Goal: Information Seeking & Learning: Learn about a topic

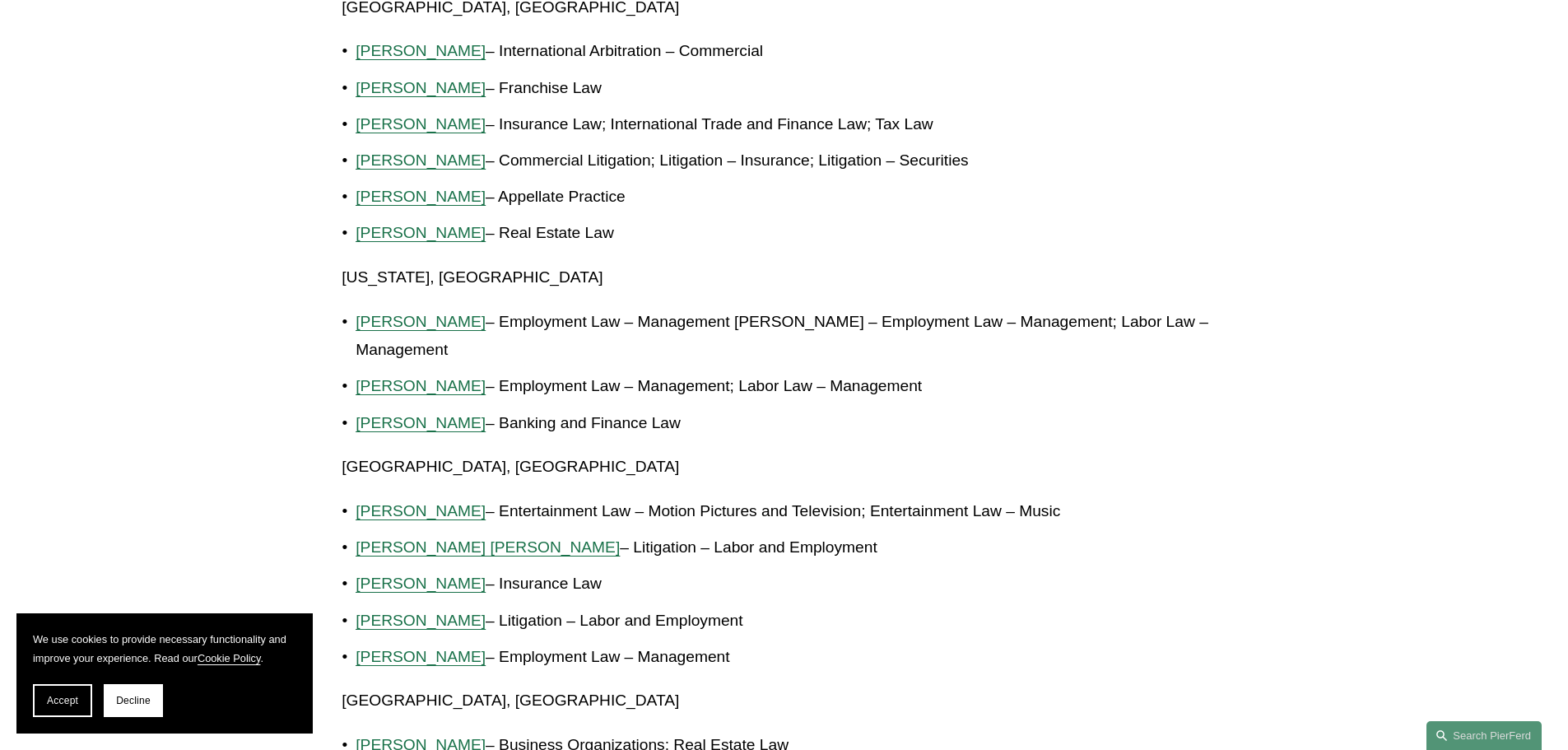
scroll to position [2224, 0]
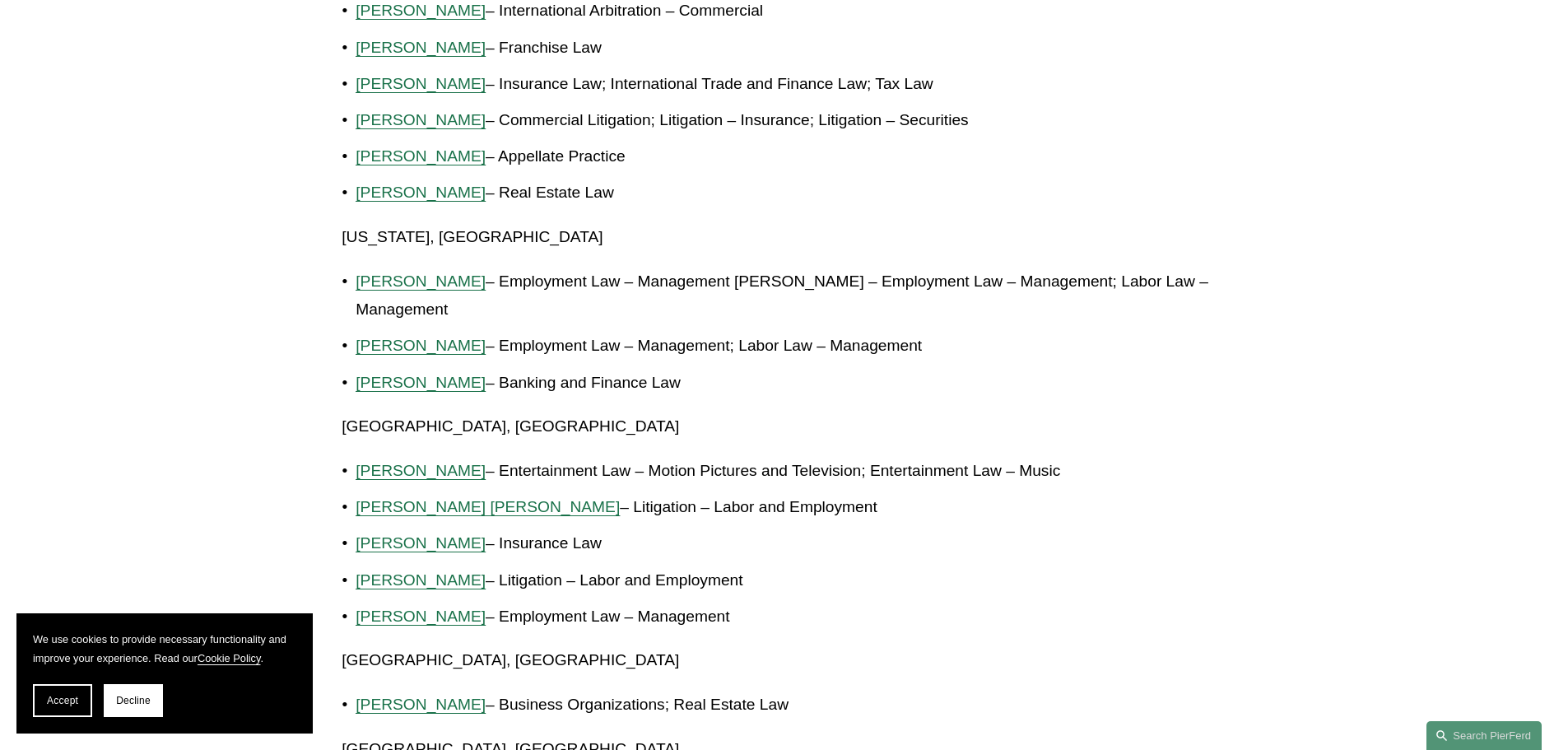
click at [395, 481] on p "Sekou Campbell – Entertainment Law – Motion Pictures and Television; Entertainm…" at bounding box center [790, 472] width 870 height 29
click at [395, 466] on span "[PERSON_NAME]" at bounding box center [420, 471] width 130 height 17
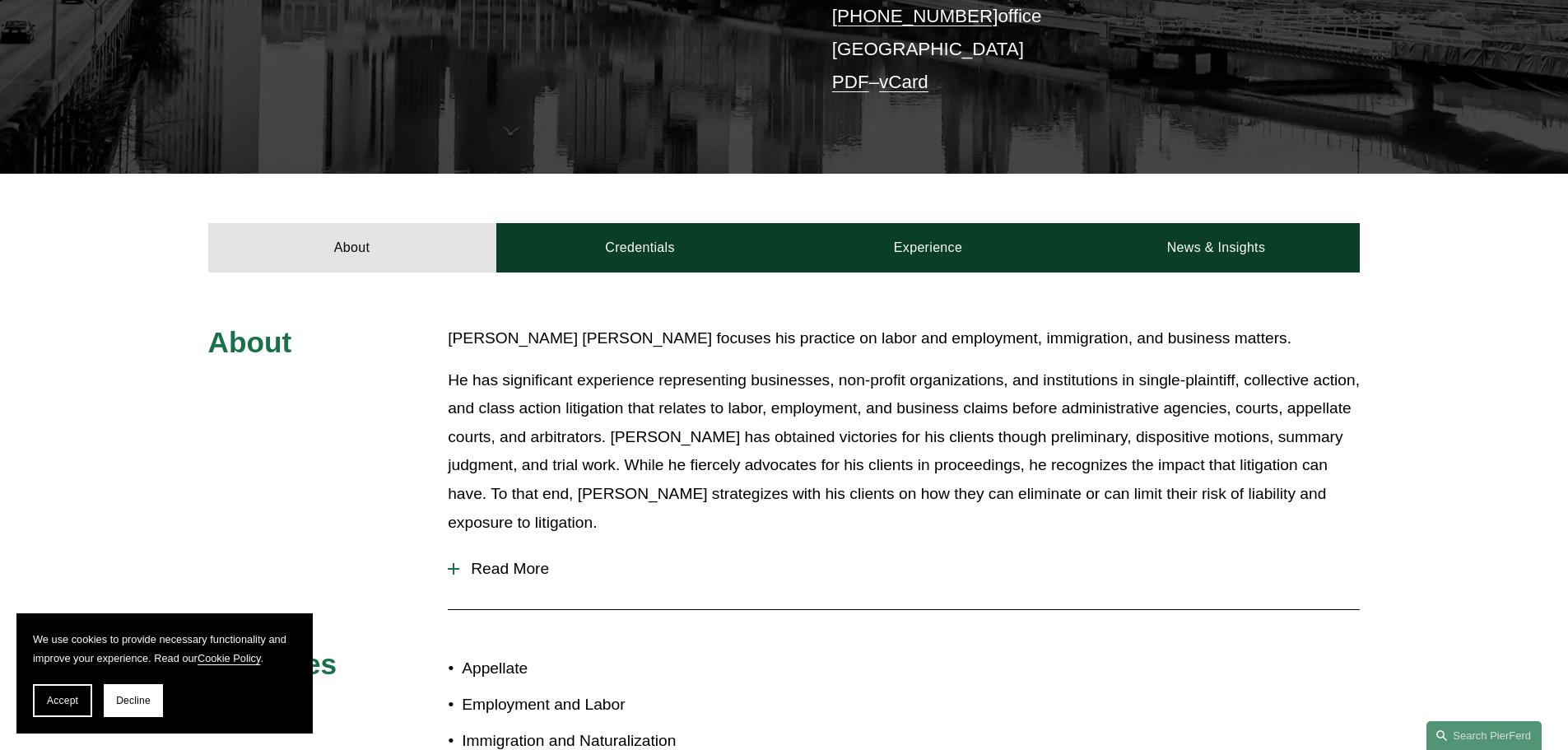
scroll to position [451, 0]
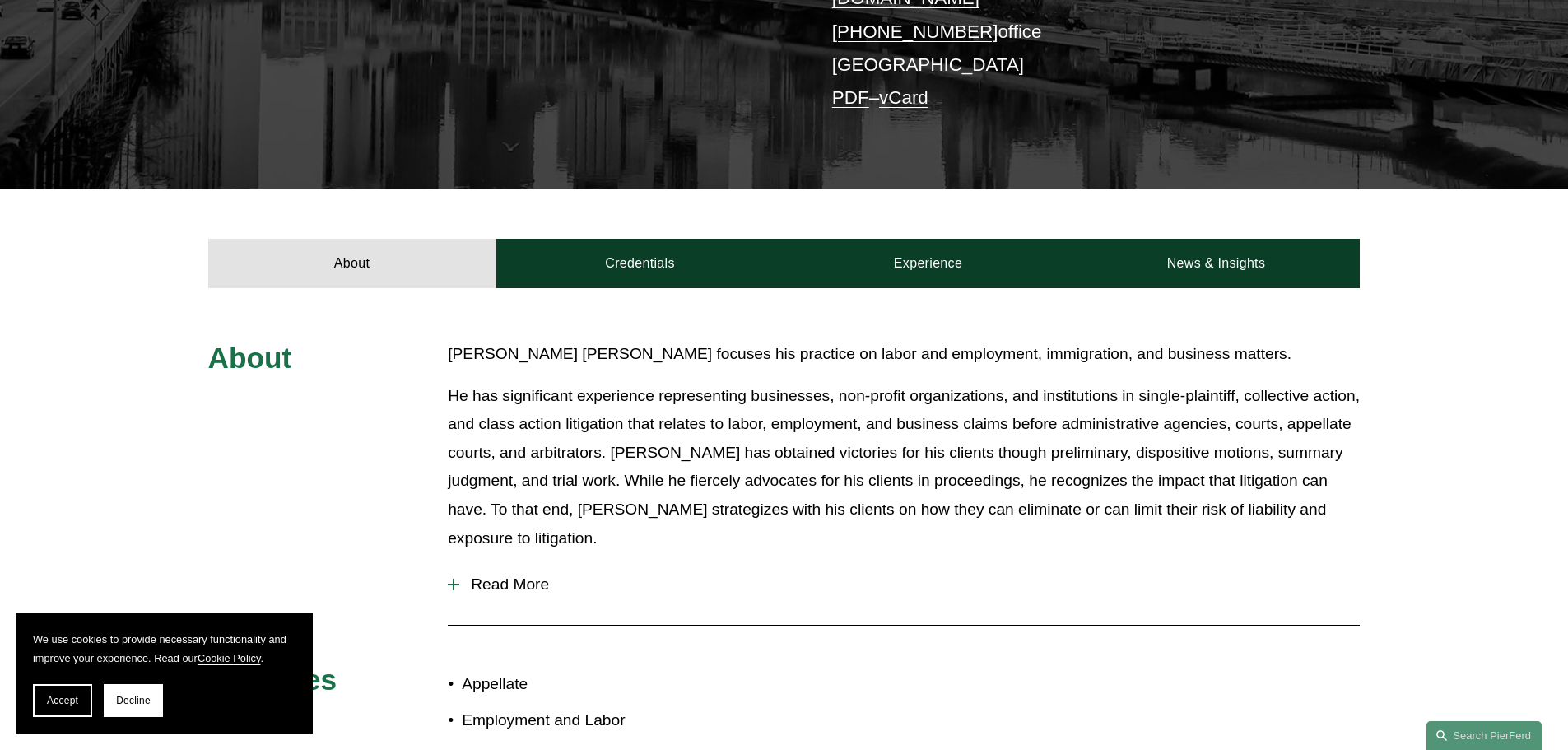
click at [517, 563] on button "Read More" at bounding box center [904, 584] width 912 height 43
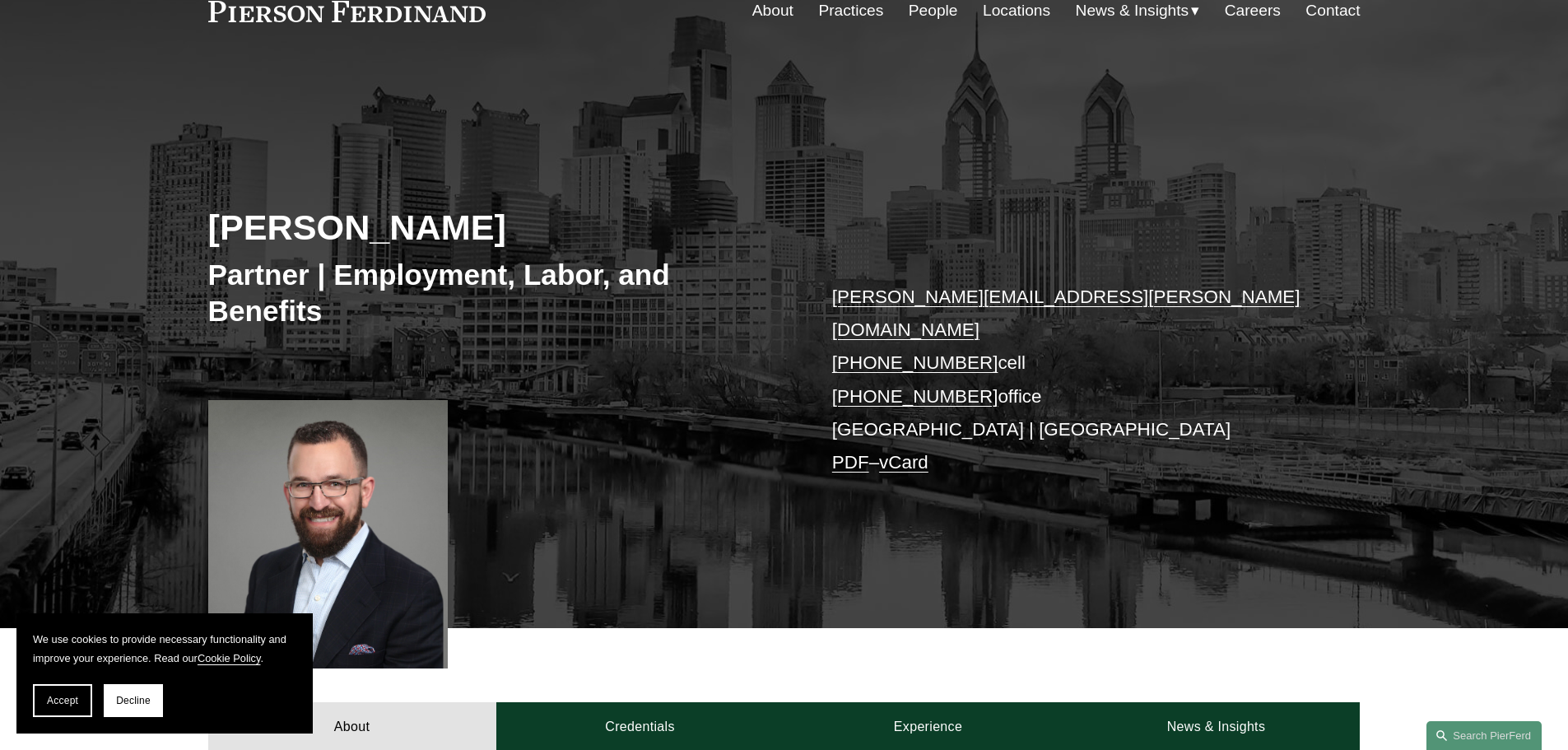
scroll to position [659, 0]
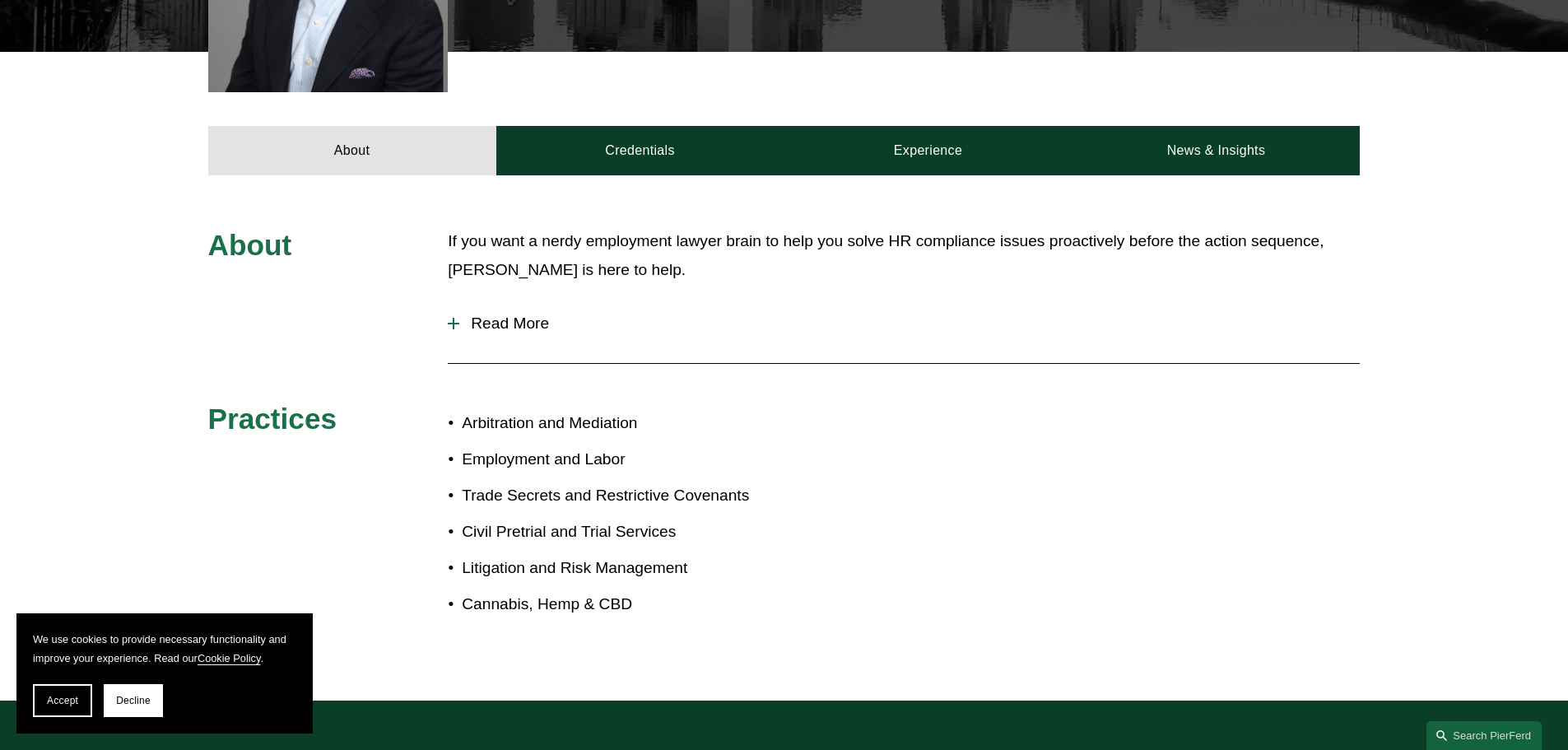
click at [488, 315] on span "Read More" at bounding box center [909, 324] width 901 height 18
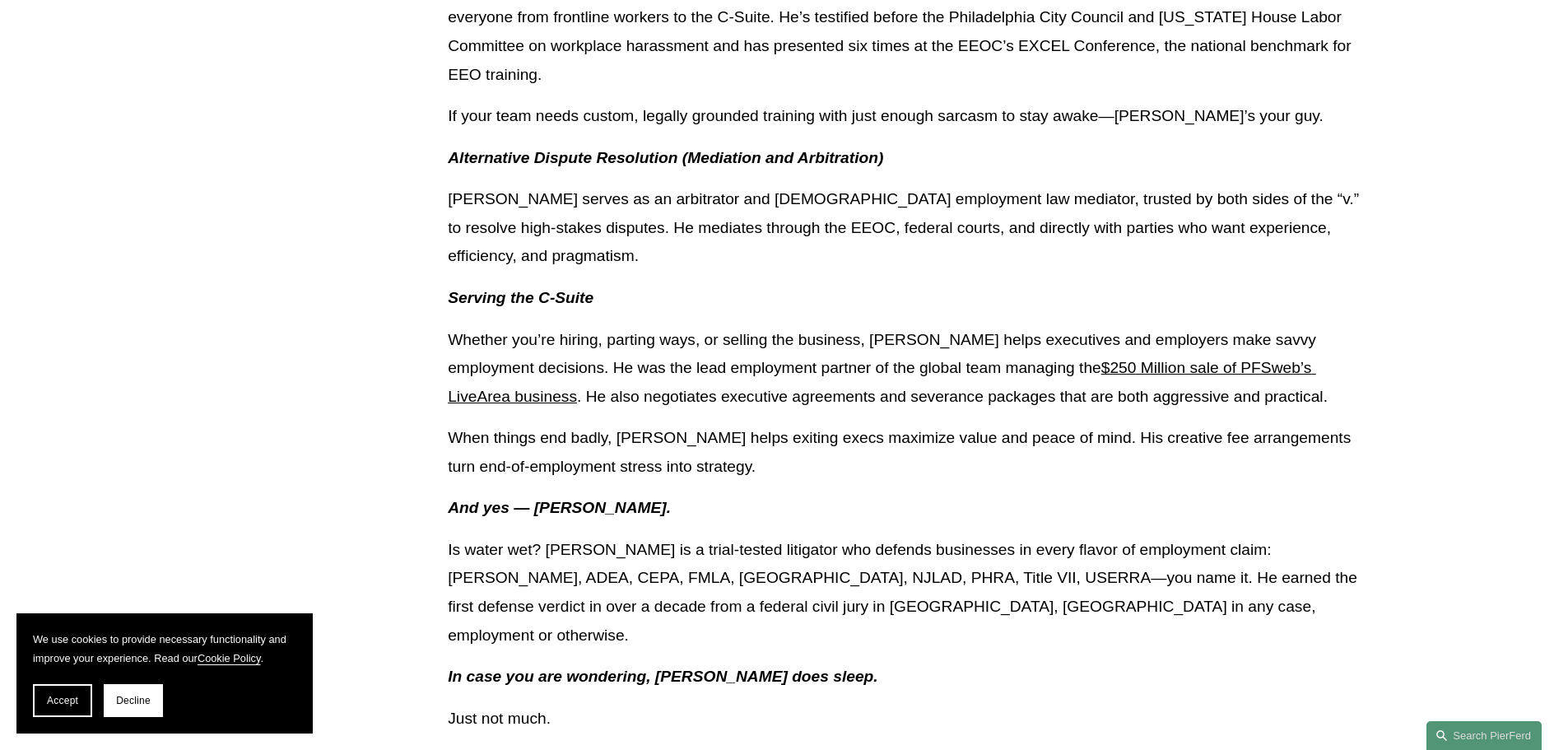
scroll to position [1812, 0]
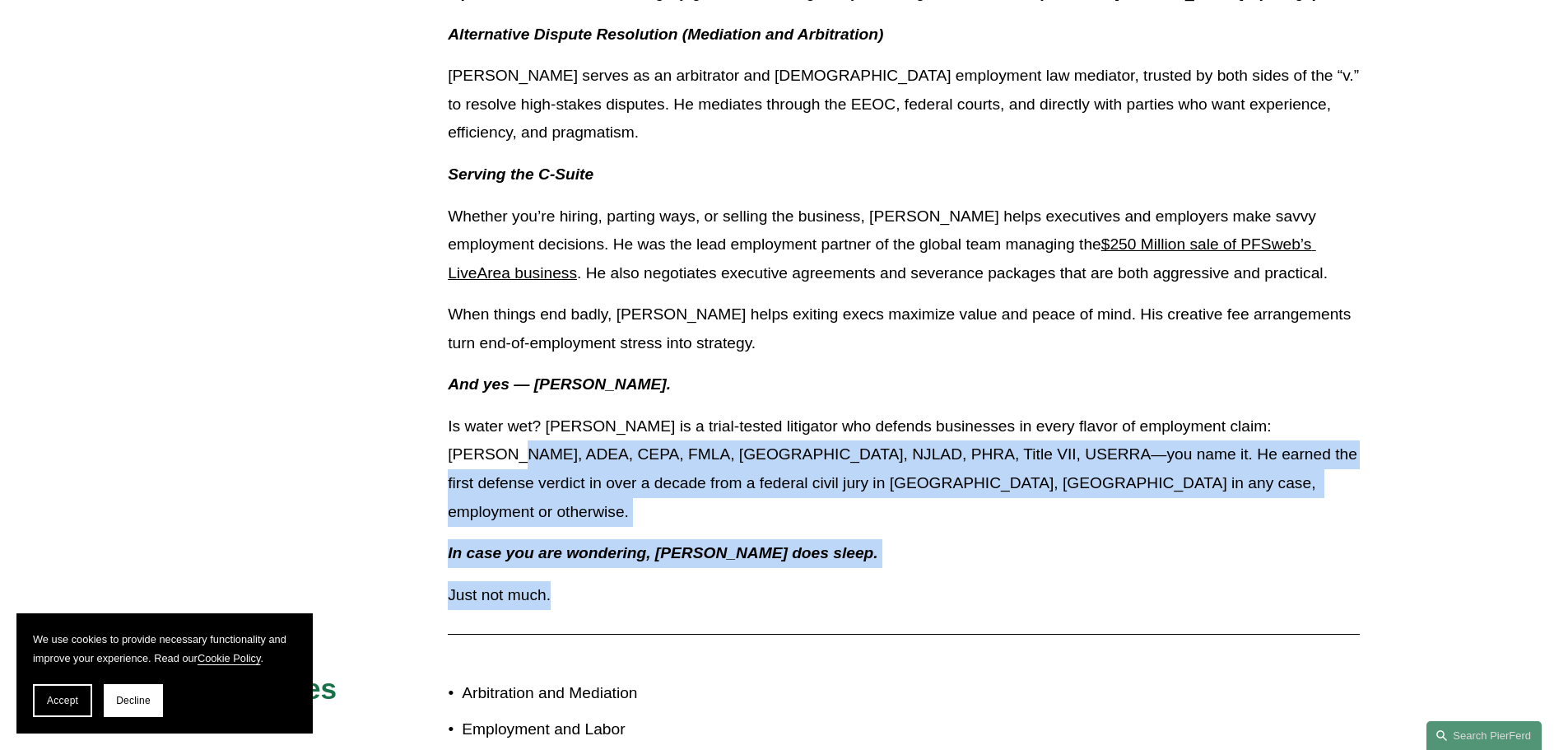
drag, startPoint x: 544, startPoint y: 484, endPoint x: 436, endPoint y: 362, distance: 162.9
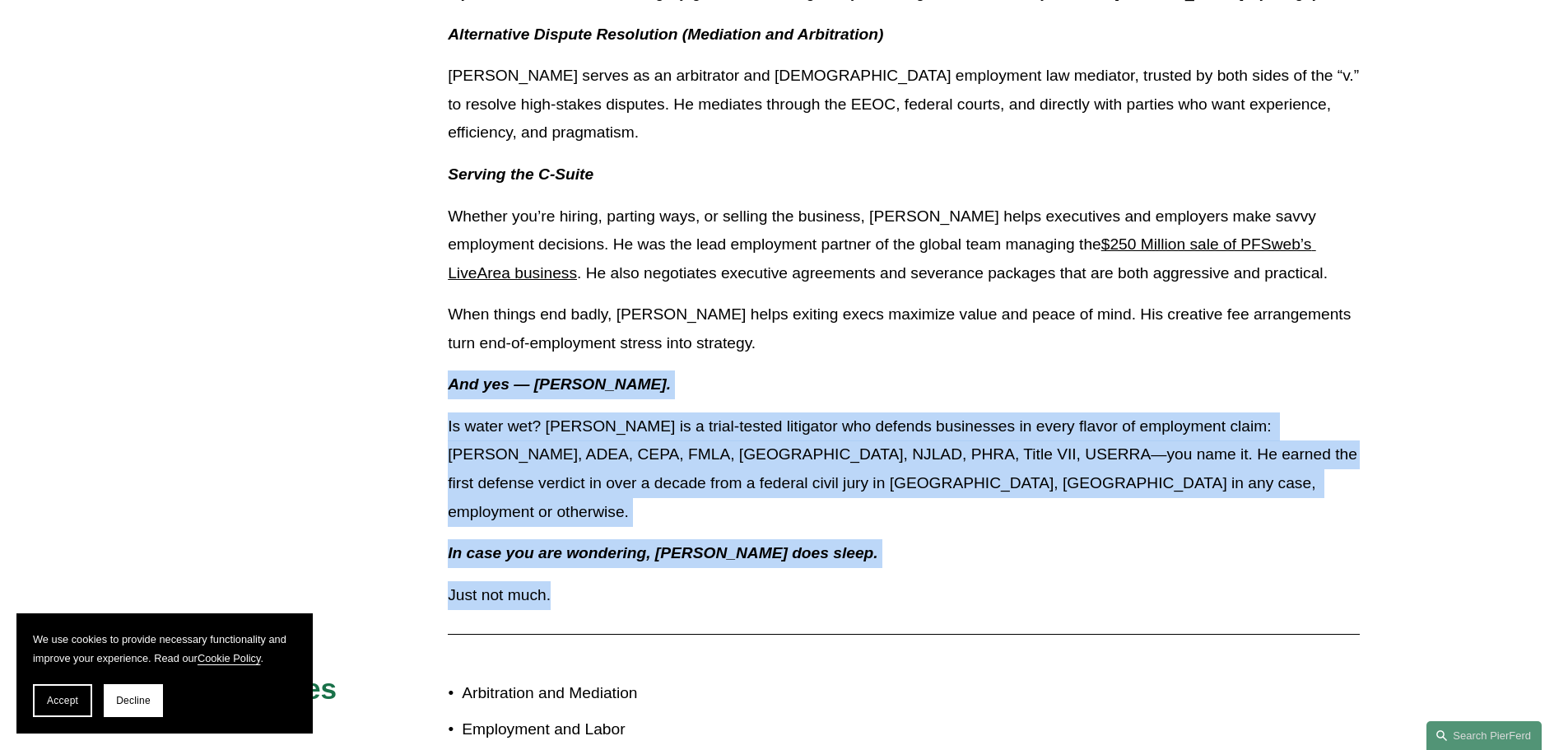
drag, startPoint x: 447, startPoint y: 290, endPoint x: 600, endPoint y: 483, distance: 246.3
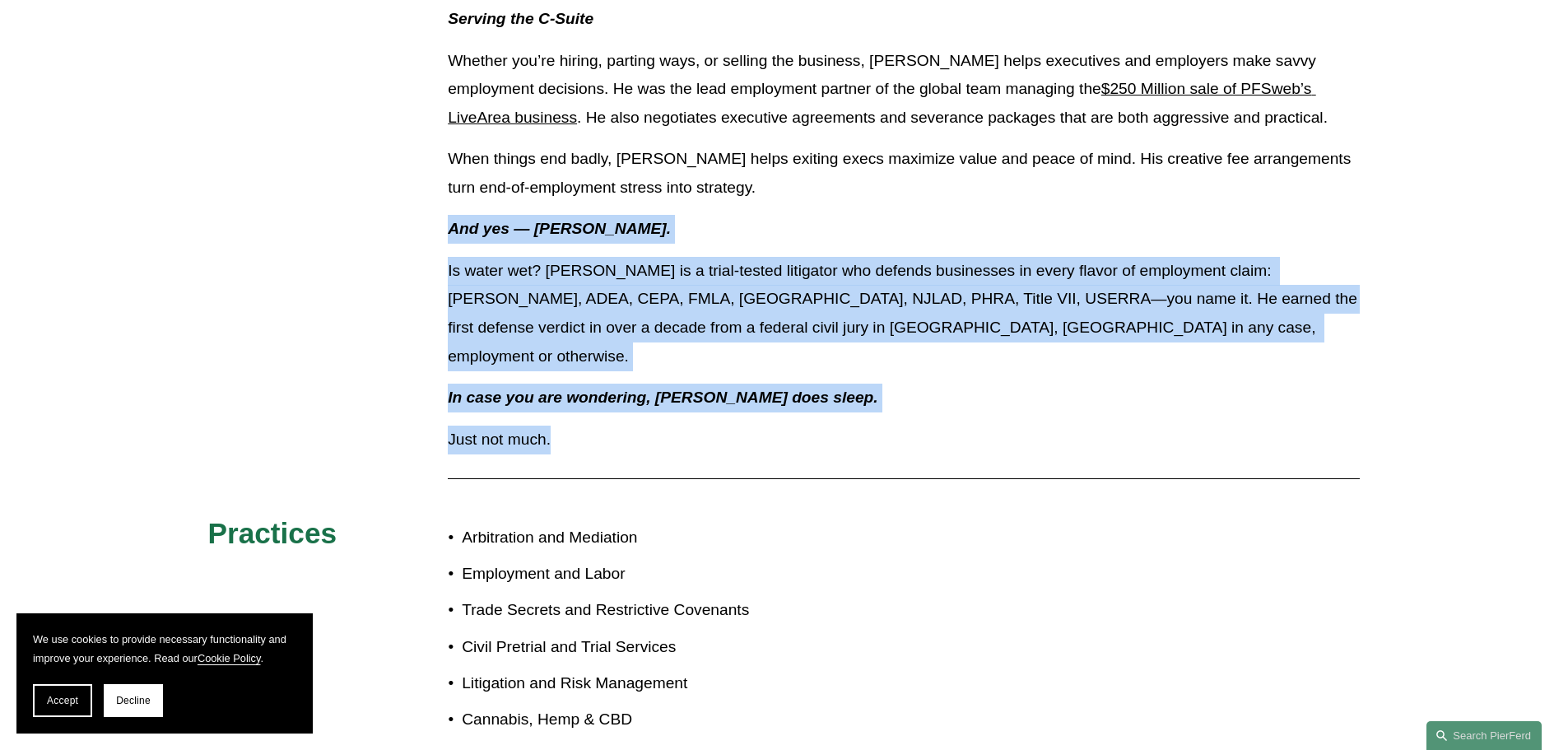
scroll to position [2059, 0]
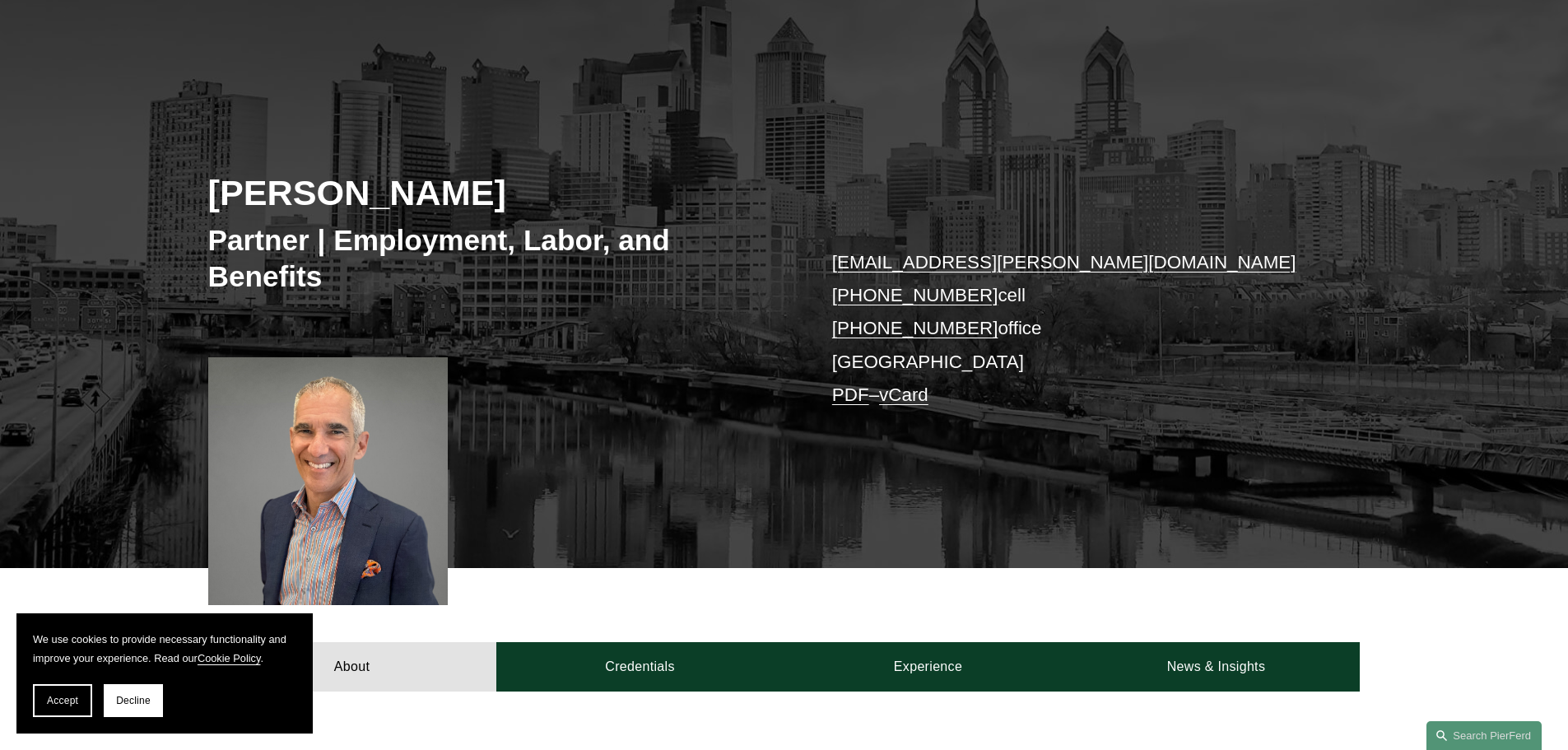
scroll to position [329, 0]
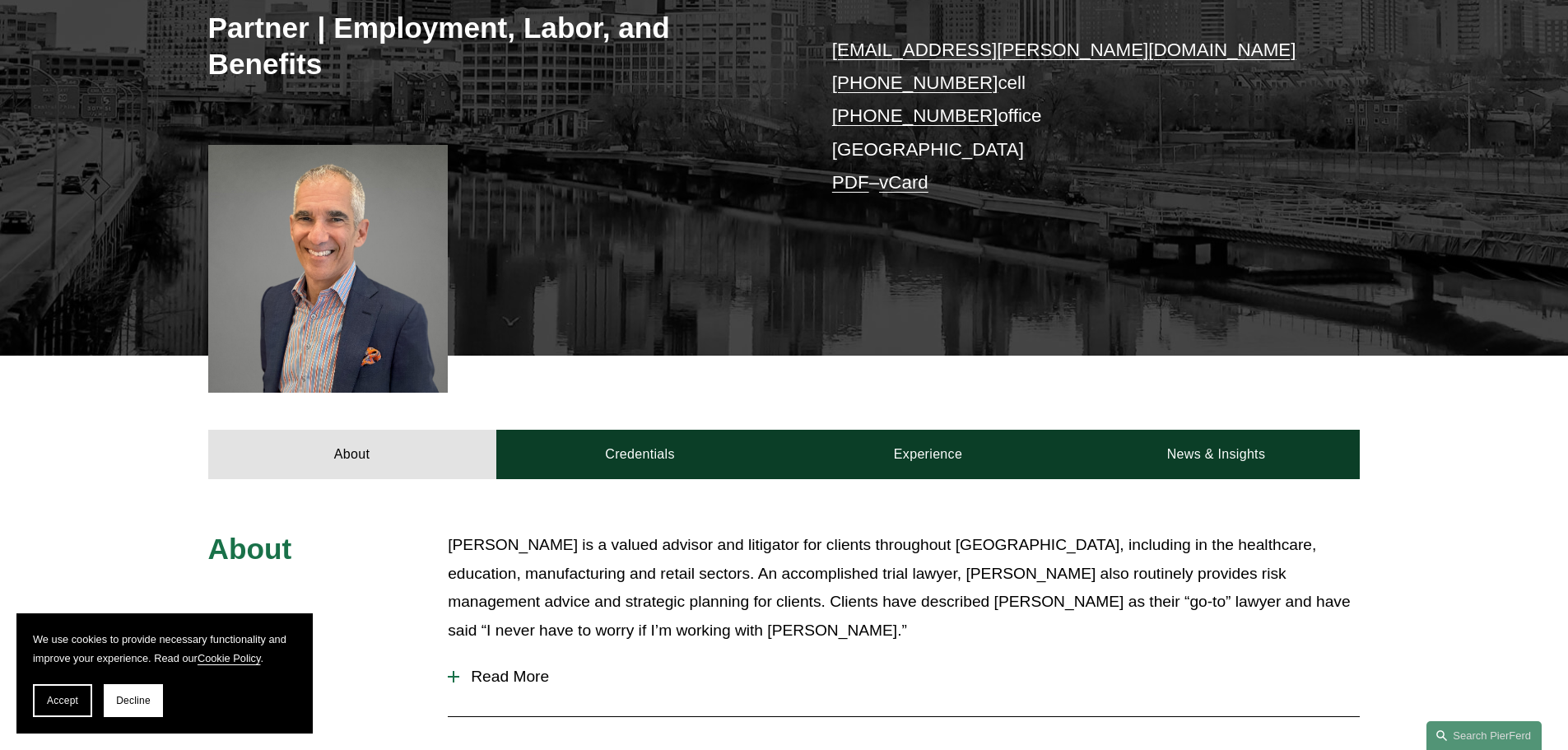
click at [498, 690] on button "Read More" at bounding box center [904, 677] width 912 height 43
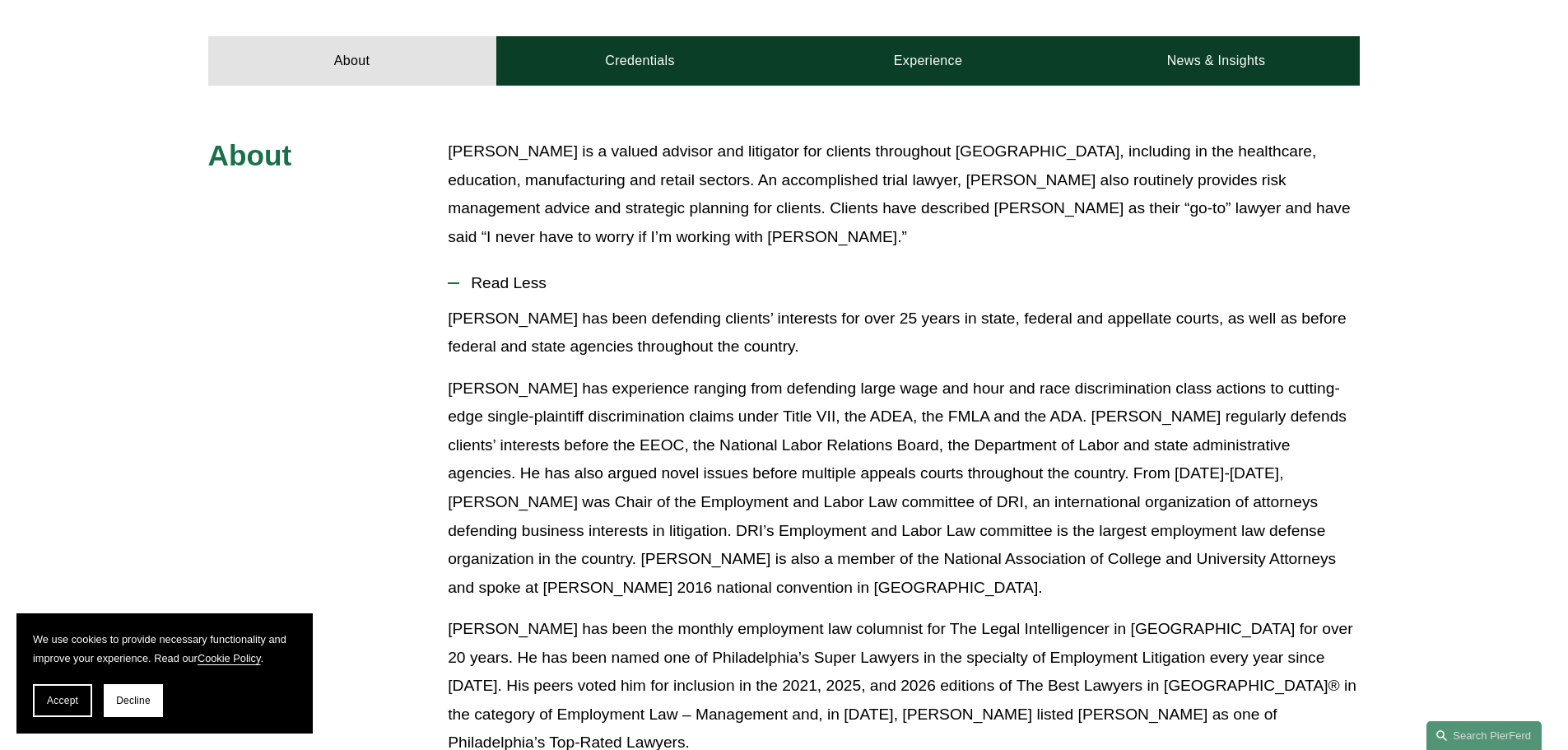
scroll to position [906, 0]
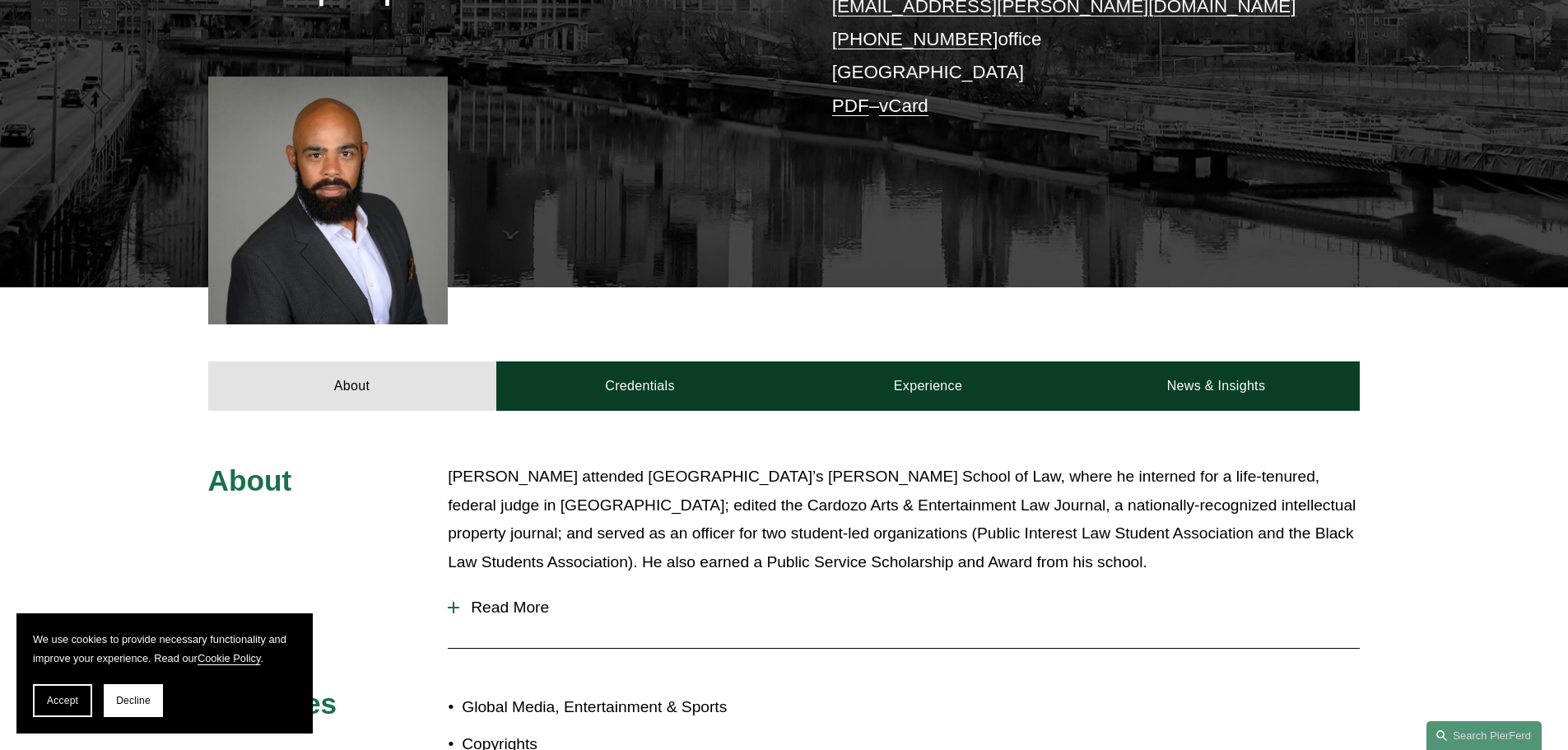
scroll to position [741, 0]
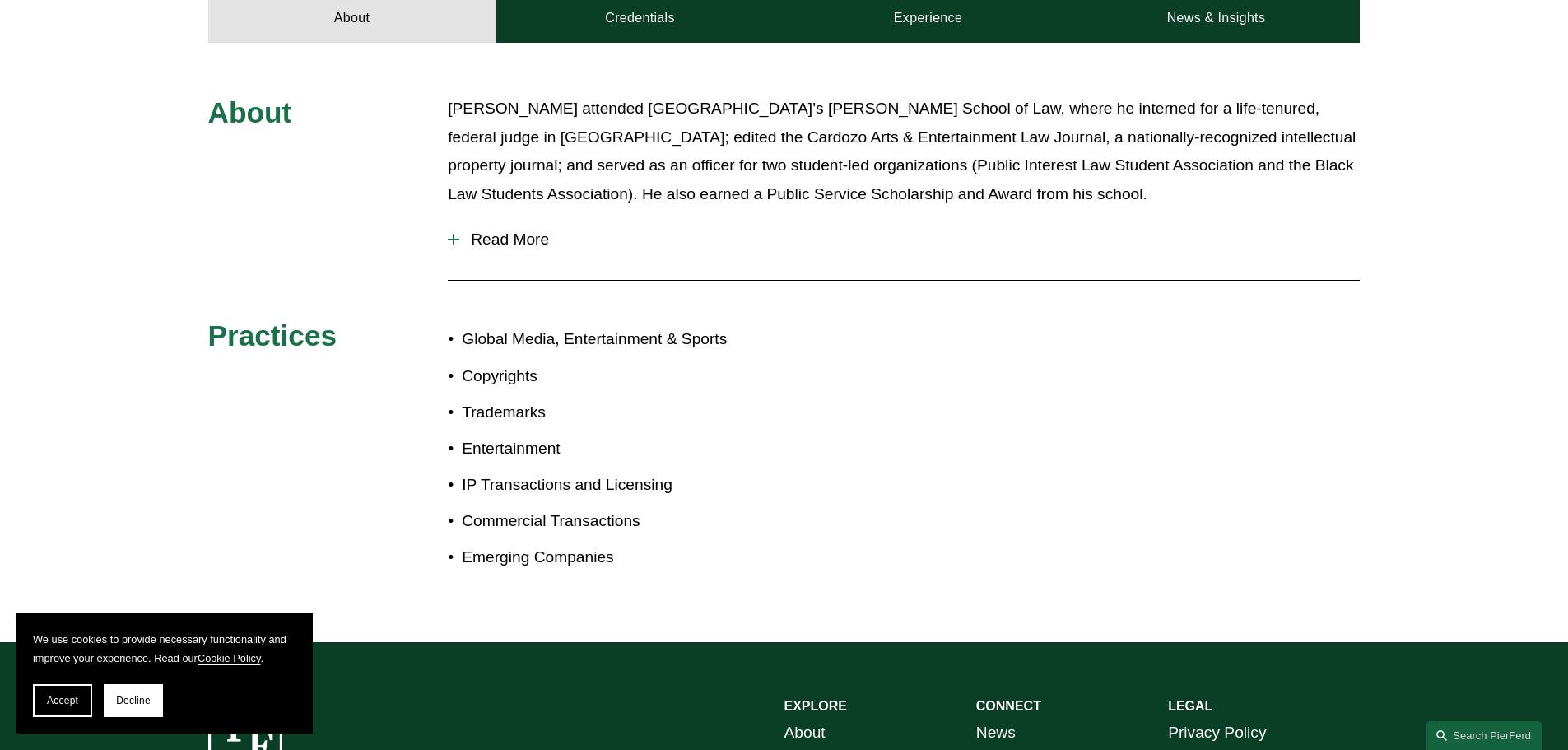
click at [524, 243] on span "Read More" at bounding box center [909, 239] width 901 height 18
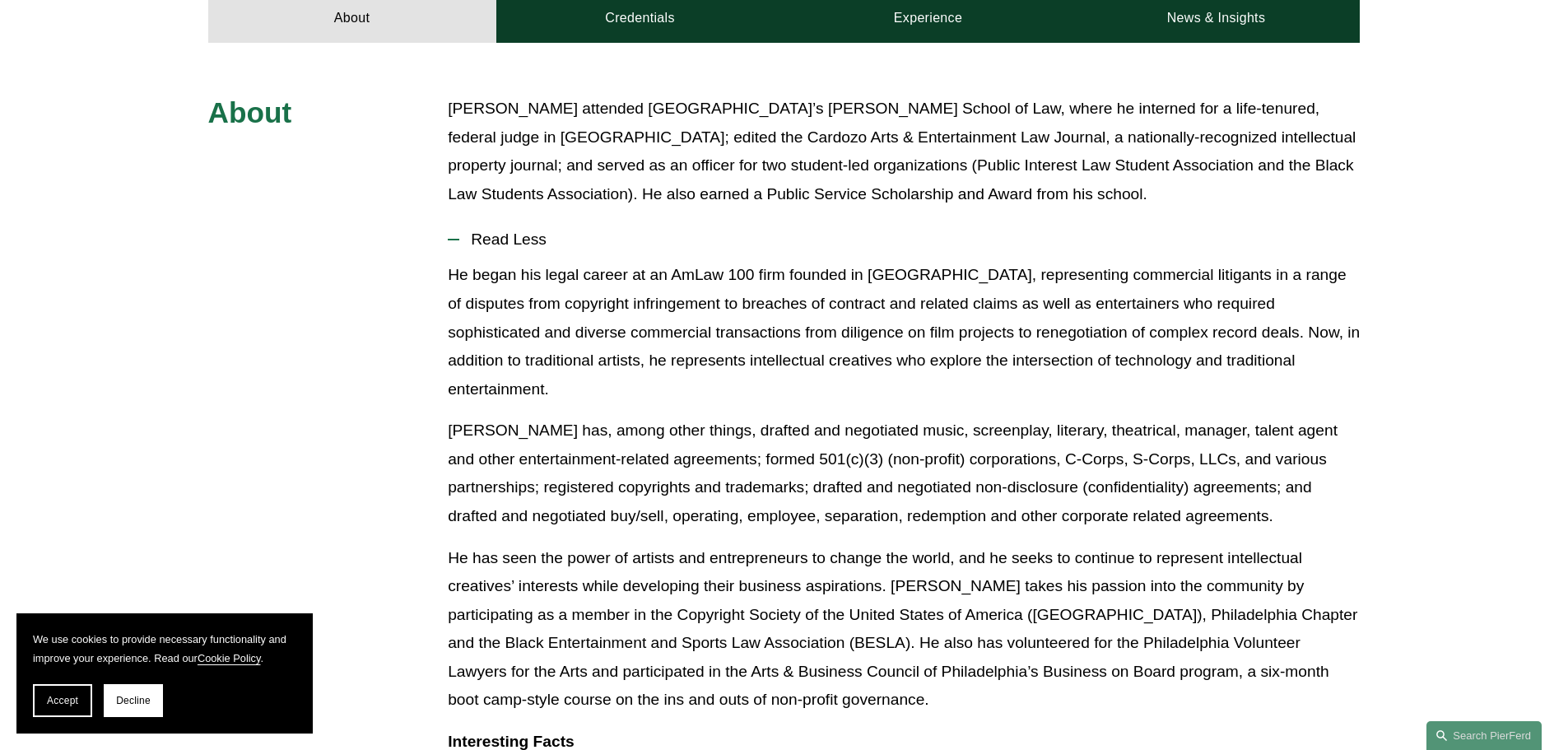
drag, startPoint x: 575, startPoint y: 220, endPoint x: 351, endPoint y: 143, distance: 236.9
click at [212, 111] on div "About [PERSON_NAME] attended [GEOGRAPHIC_DATA]’s [PERSON_NAME] School of Law, w…" at bounding box center [784, 728] width 1568 height 1266
click at [574, 172] on p "[PERSON_NAME] attended [GEOGRAPHIC_DATA]’s [PERSON_NAME] School of Law, where h…" at bounding box center [904, 151] width 912 height 113
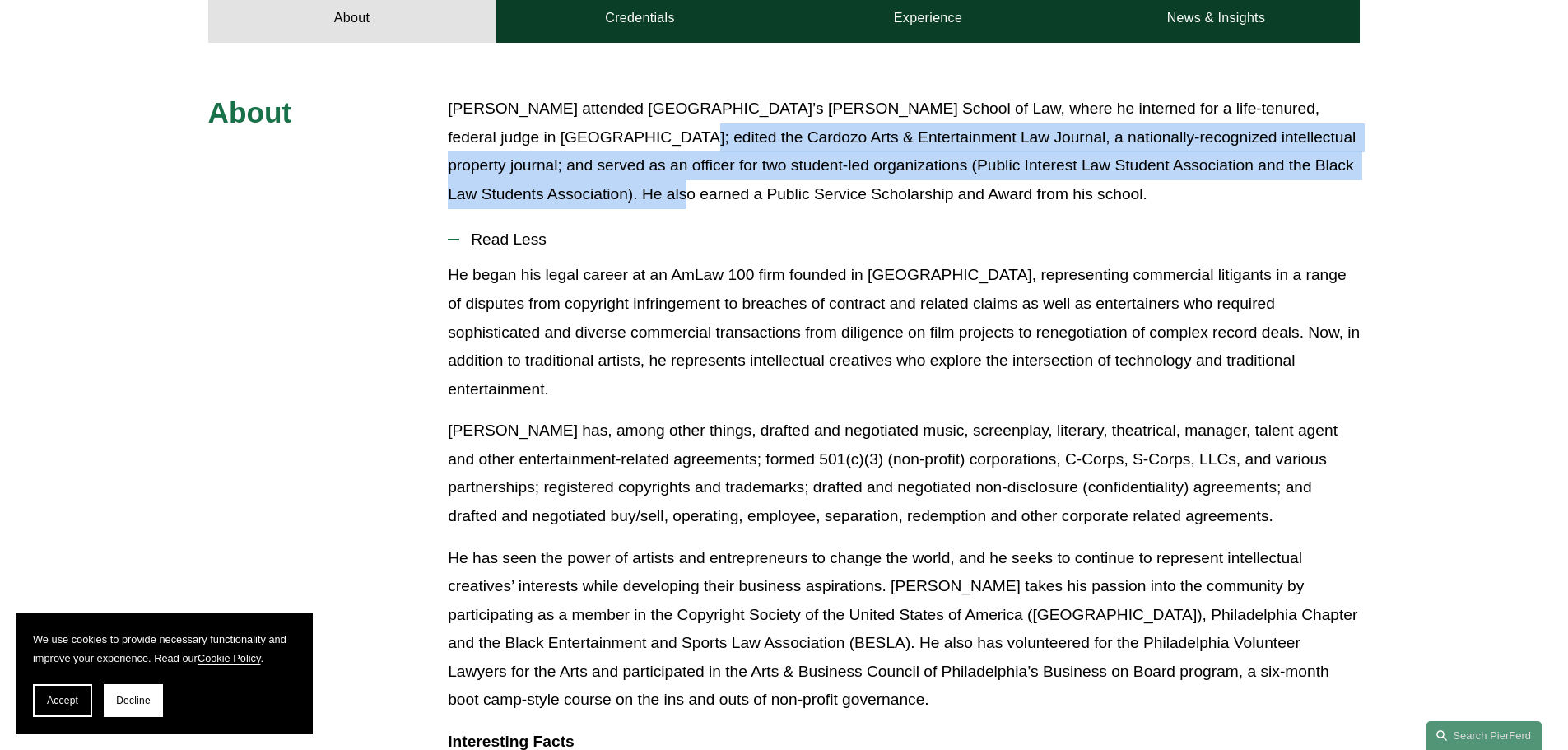
drag, startPoint x: 568, startPoint y: 128, endPoint x: 594, endPoint y: 211, distance: 87.0
click at [594, 211] on div "[PERSON_NAME] attended [GEOGRAPHIC_DATA]’s [PERSON_NAME] School of Law, where h…" at bounding box center [904, 156] width 912 height 123
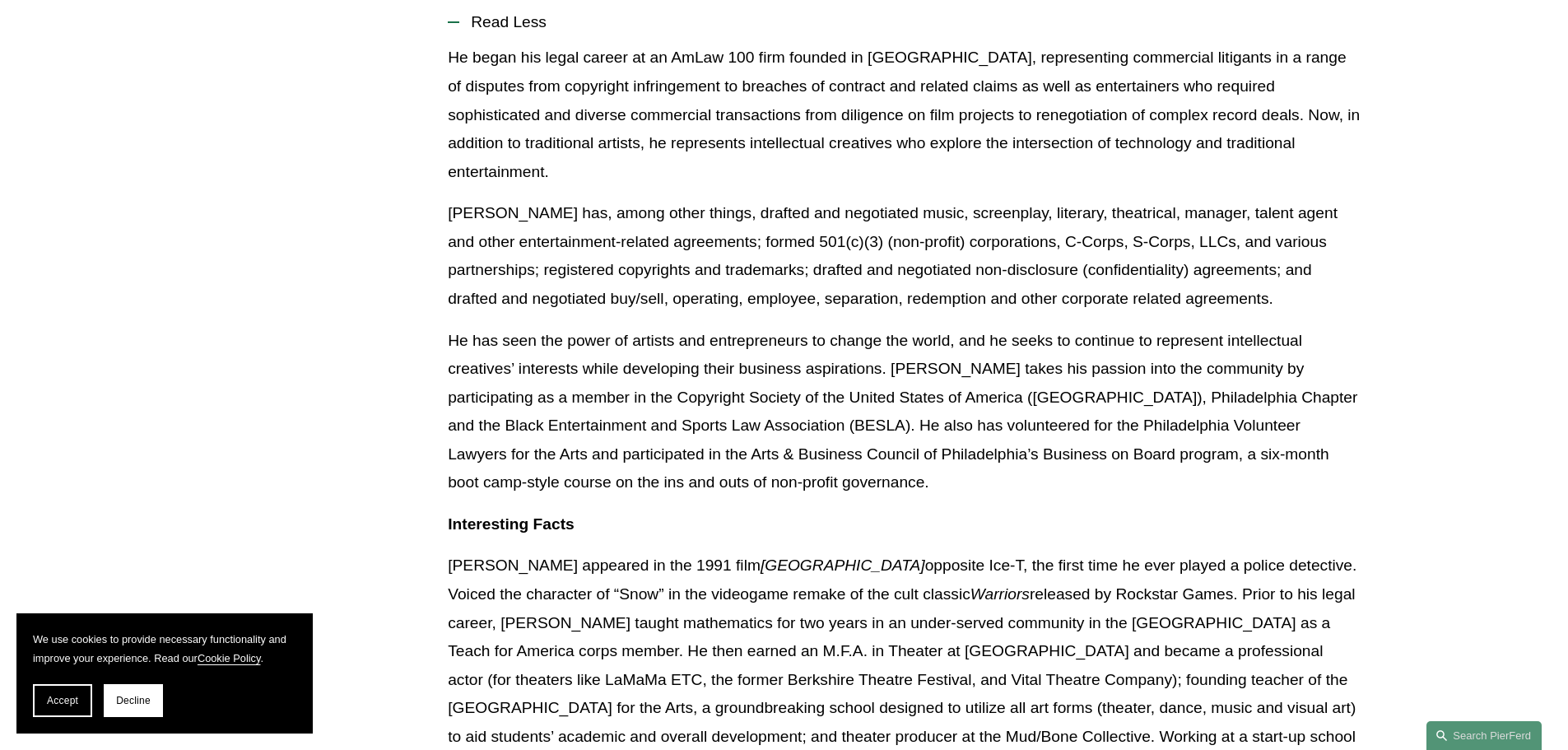
scroll to position [988, 0]
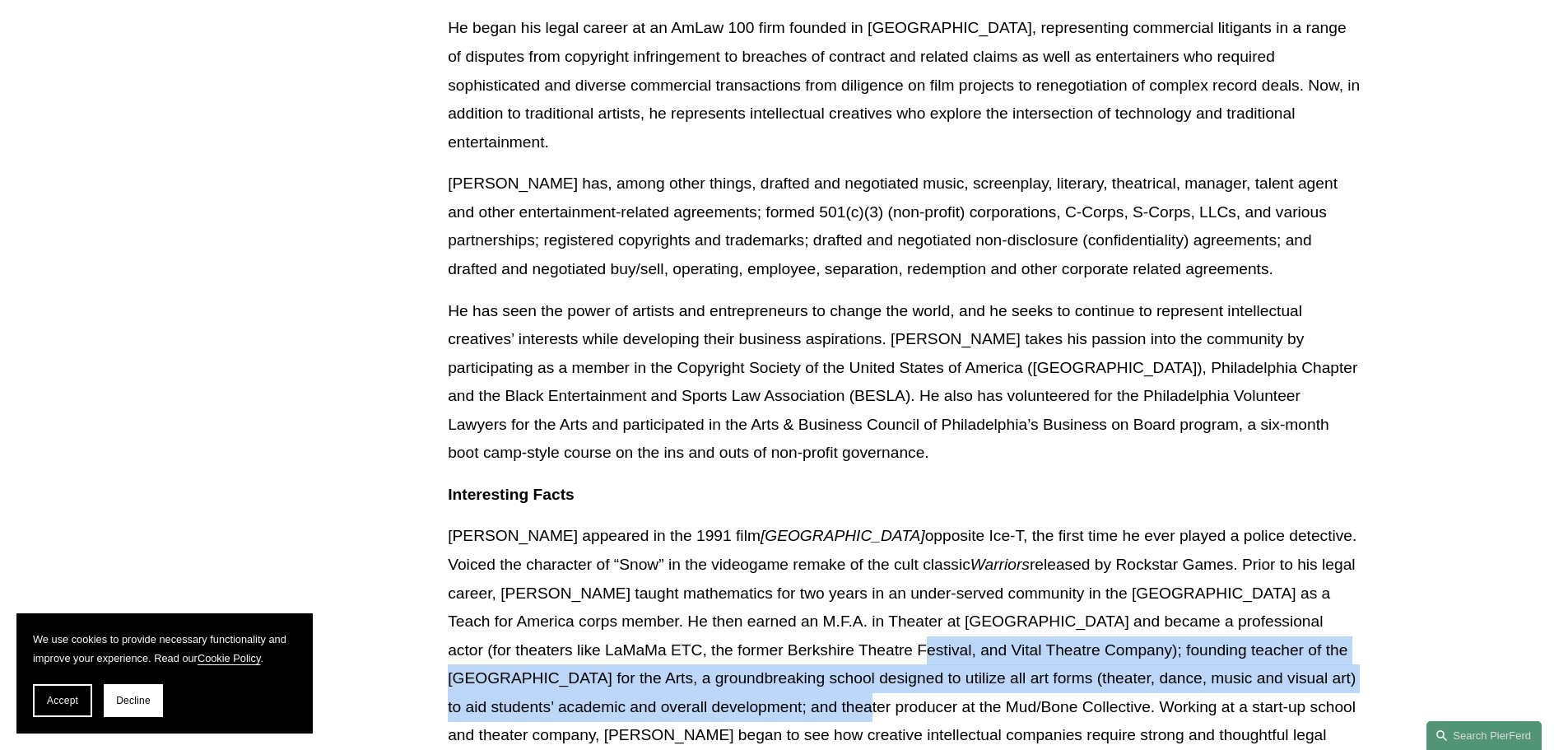
drag, startPoint x: 726, startPoint y: 626, endPoint x: 729, endPoint y: 671, distance: 45.1
click at [729, 671] on p "[PERSON_NAME] appeared in the 1991 film New Jack City opposite Ice-T, the first…" at bounding box center [904, 650] width 912 height 256
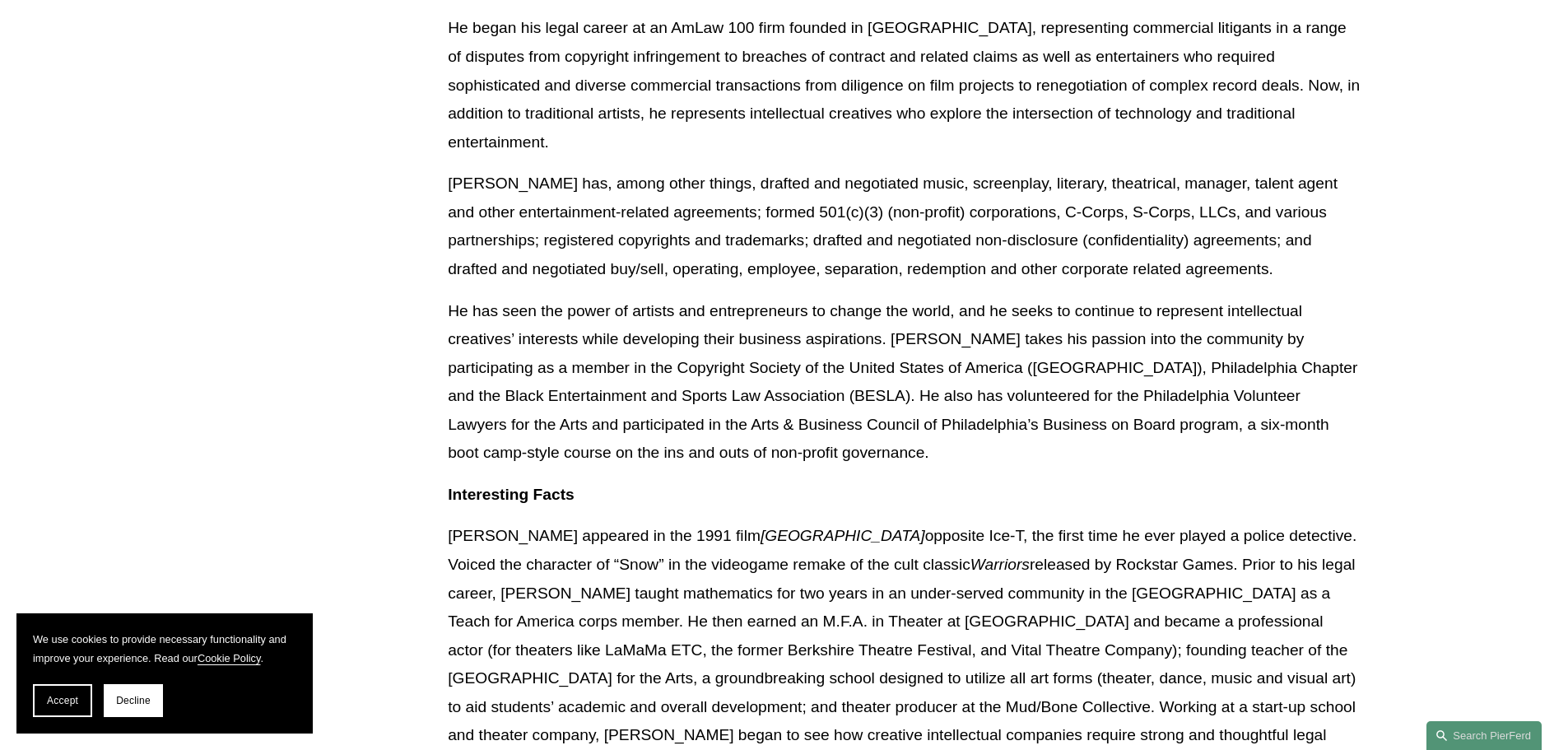
drag, startPoint x: 745, startPoint y: 704, endPoint x: 737, endPoint y: 701, distance: 8.5
click at [741, 703] on p "[PERSON_NAME] appeared in the 1991 film New Jack City opposite Ice-T, the first…" at bounding box center [904, 650] width 912 height 256
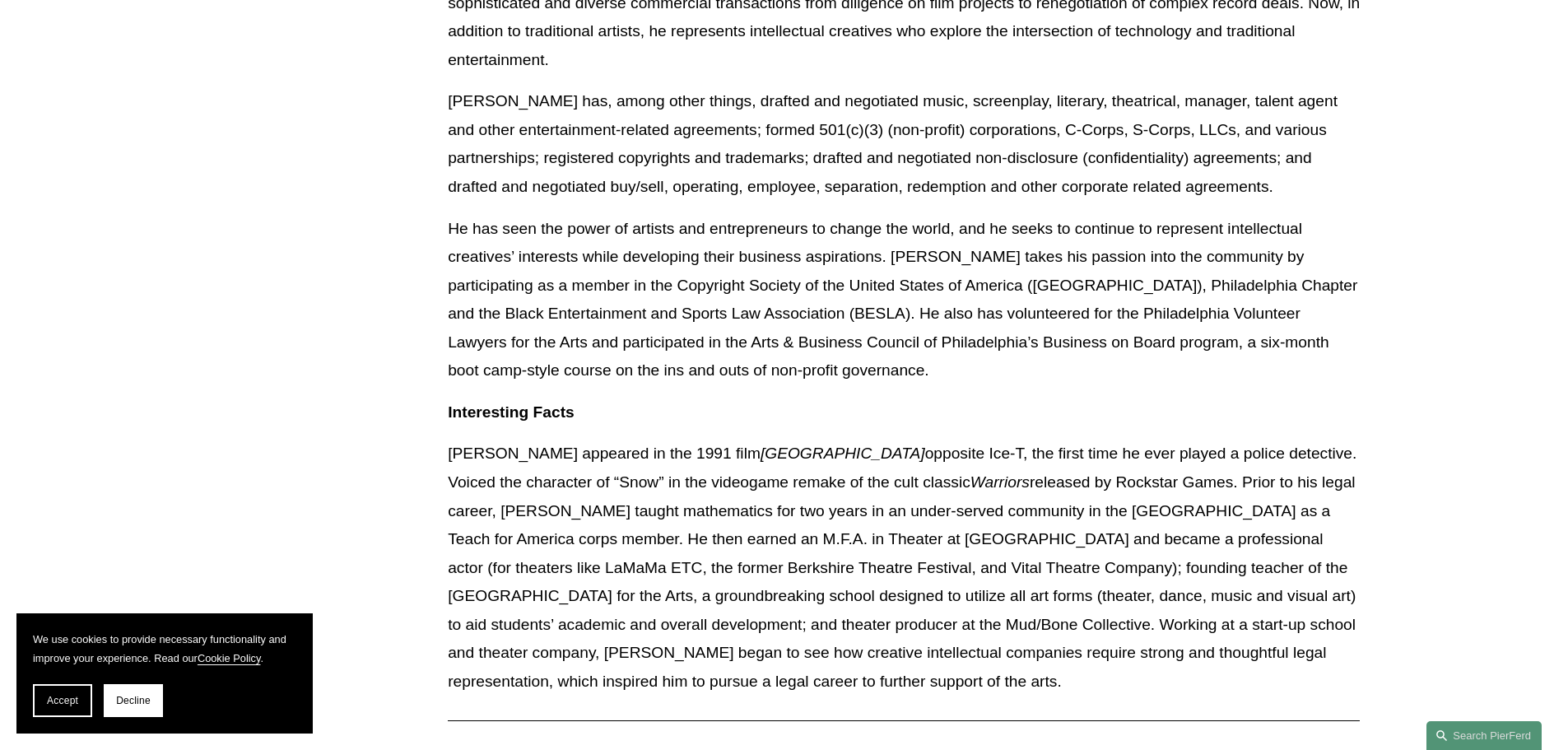
click at [734, 662] on p "[PERSON_NAME] appeared in the 1991 film New Jack City opposite Ice-T, the first…" at bounding box center [904, 568] width 912 height 256
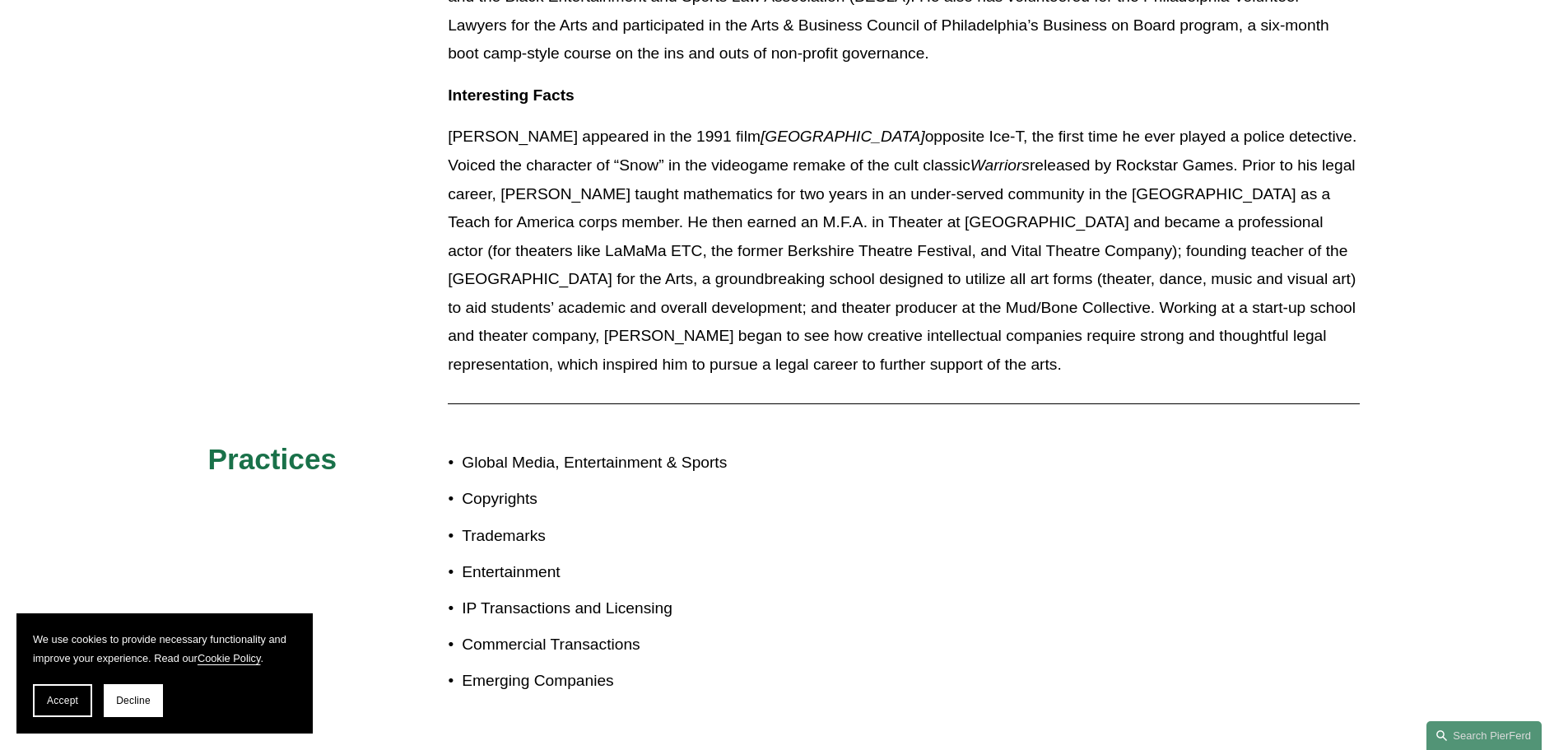
scroll to position [1483, 0]
